Goal: Task Accomplishment & Management: Manage account settings

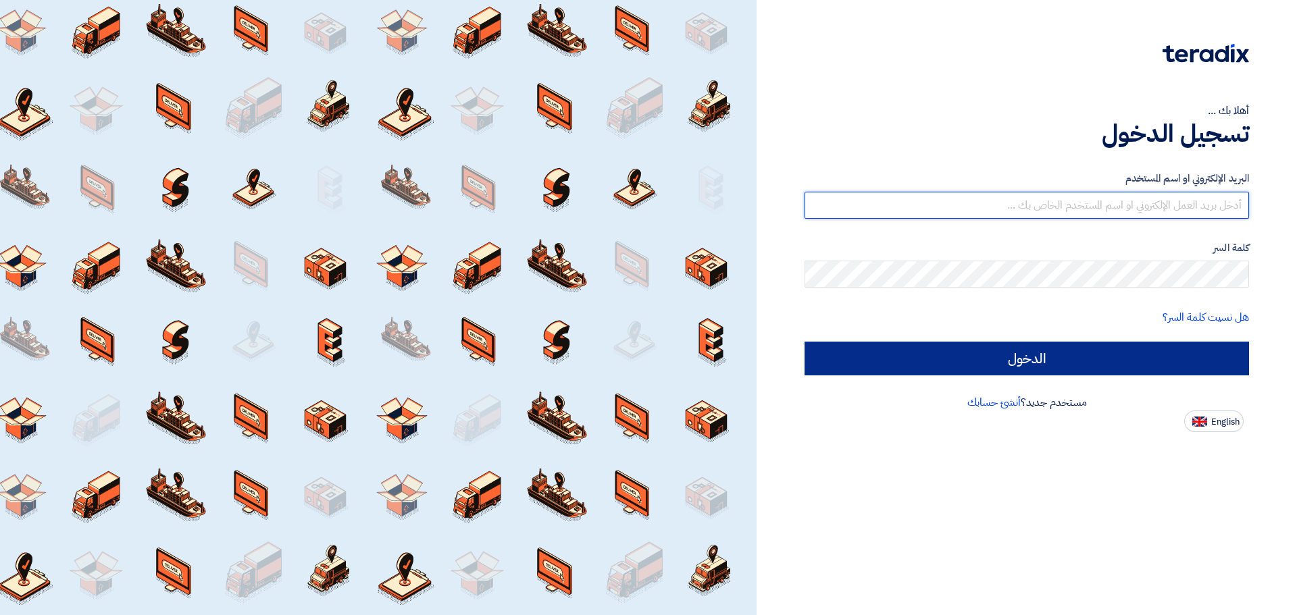
type input "[EMAIL_ADDRESS][DOMAIN_NAME]"
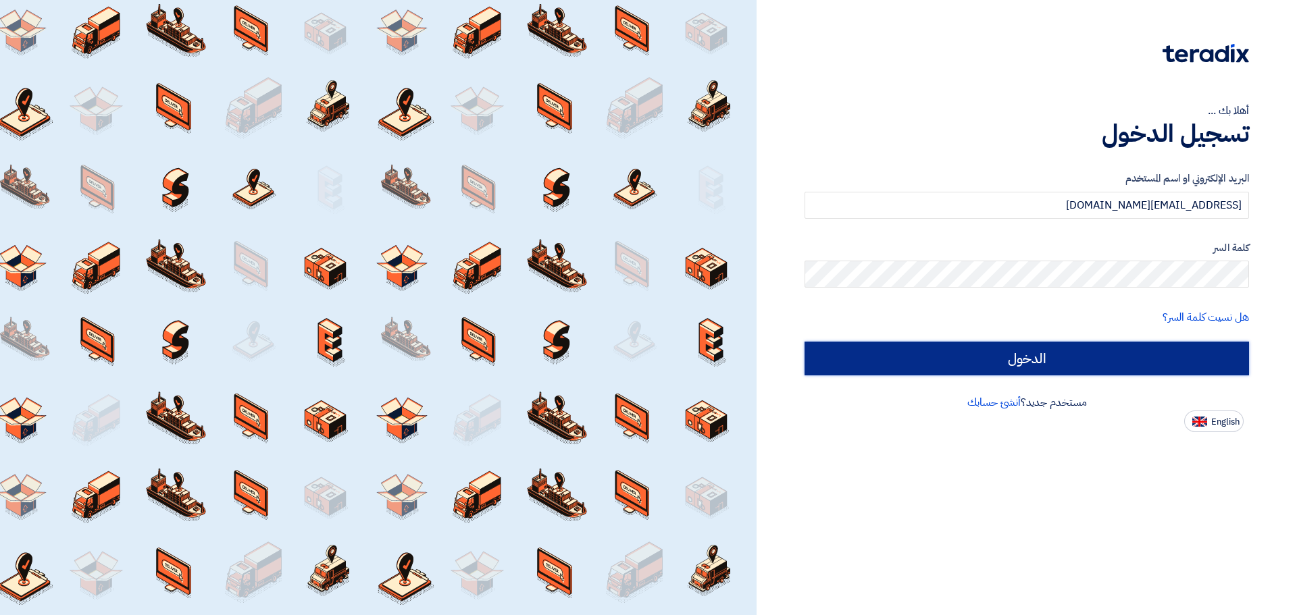
click at [1141, 352] on input "الدخول" at bounding box center [1026, 359] width 444 height 34
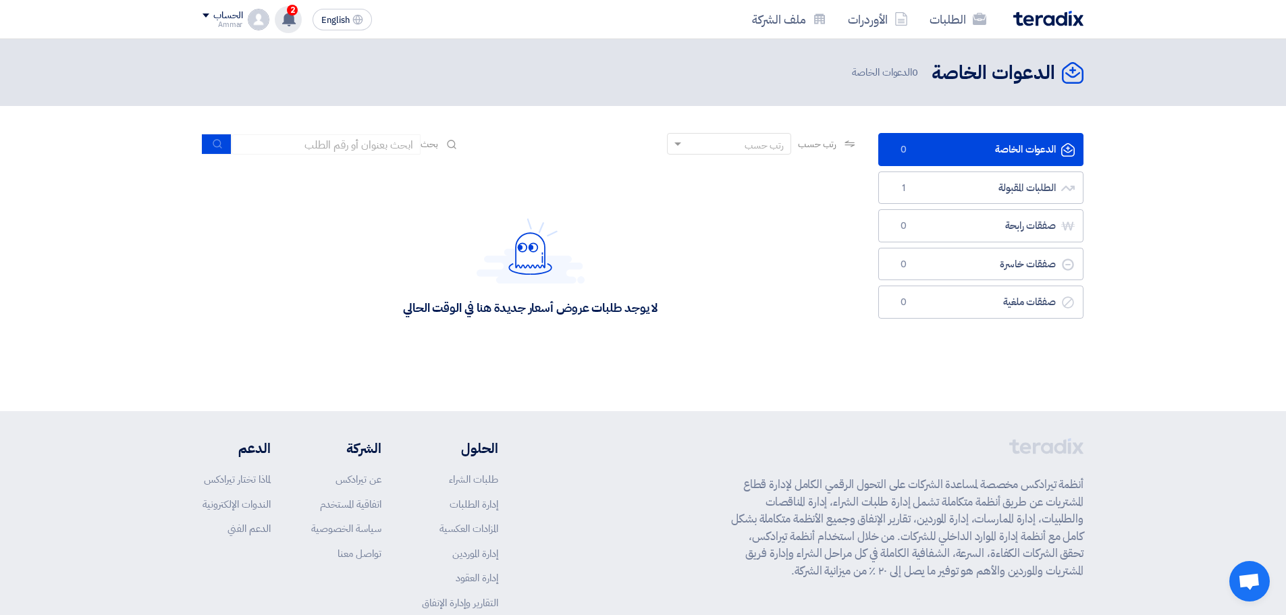
click at [290, 11] on span "2" at bounding box center [292, 10] width 11 height 11
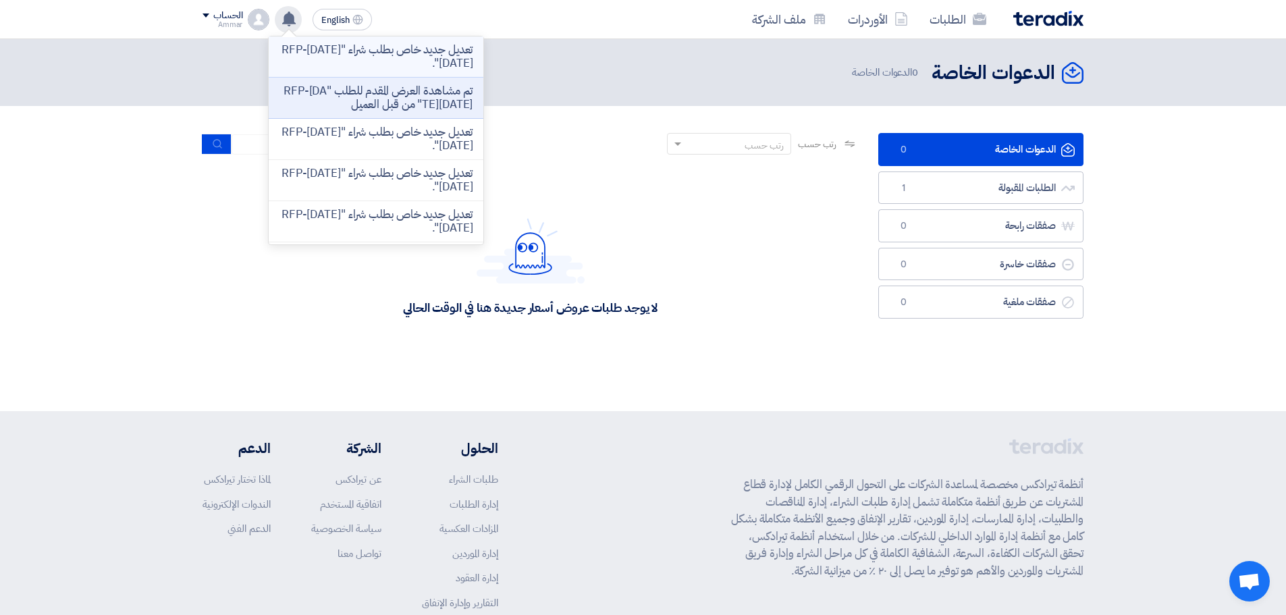
click at [356, 53] on p "تعديل جديد خاص بطلب شراء "RFP-[DATE][DATE]"." at bounding box center [376, 56] width 193 height 27
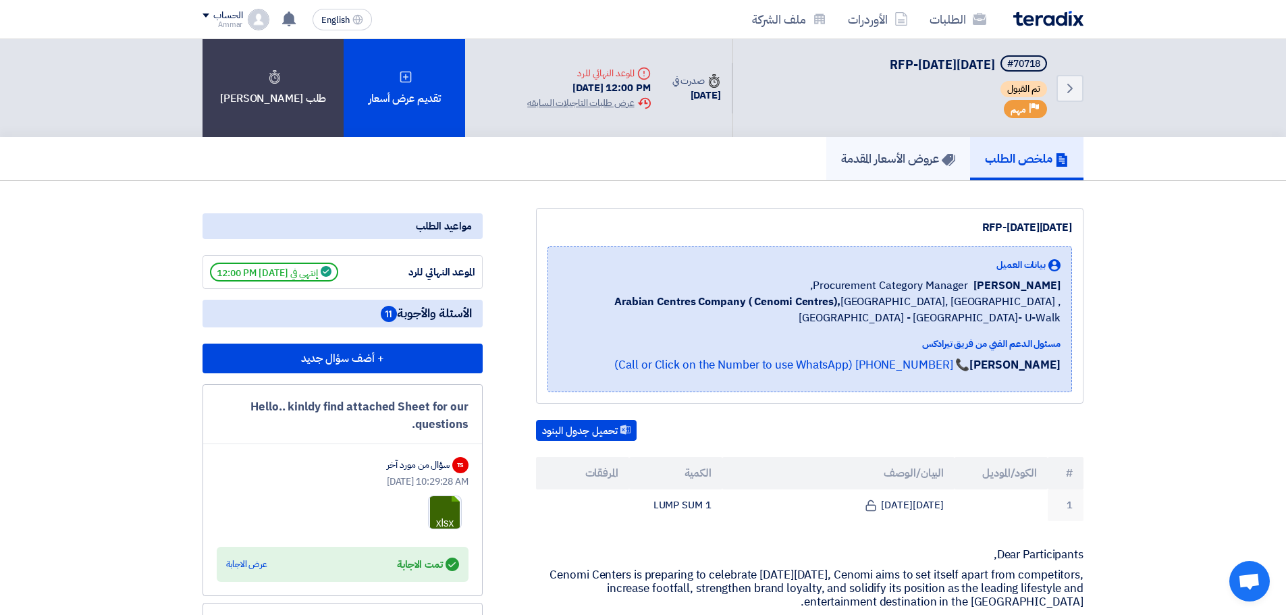
click at [887, 157] on h5 "عروض الأسعار المقدمة" at bounding box center [898, 159] width 114 height 16
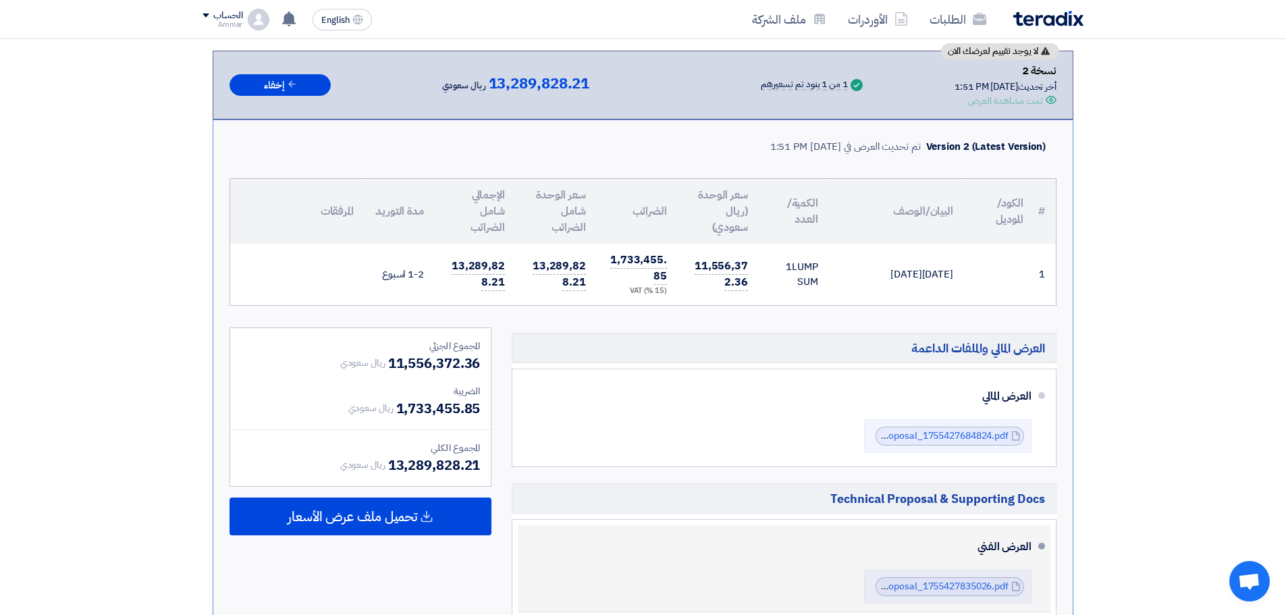
scroll to position [203, 0]
